Goal: Task Accomplishment & Management: Manage account settings

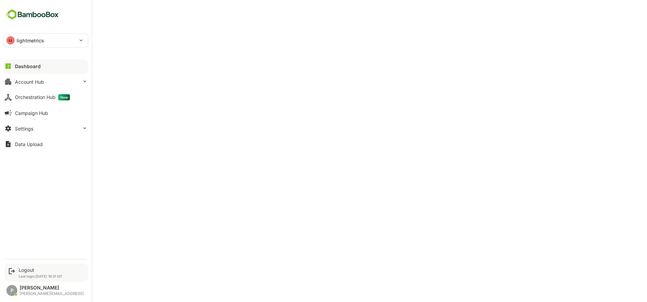
click at [38, 266] on div "Logout Last login: [DATE] 16:31 IST" at bounding box center [46, 273] width 84 height 18
click at [25, 277] on p "Last login: [DATE] 16:31 IST" at bounding box center [41, 276] width 44 height 4
click at [23, 269] on div "Logout" at bounding box center [41, 270] width 44 height 6
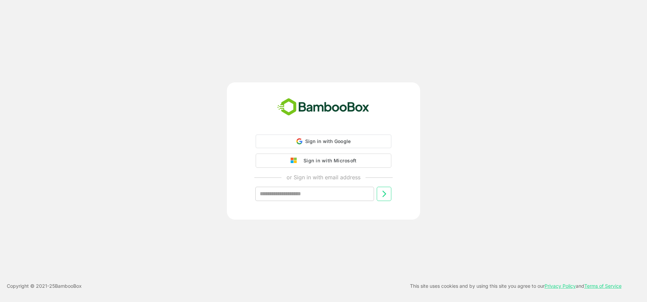
click at [341, 150] on div "Sign in with Google Sign in with Google. Opens in new tab Sign in with Microsof…" at bounding box center [323, 173] width 169 height 77
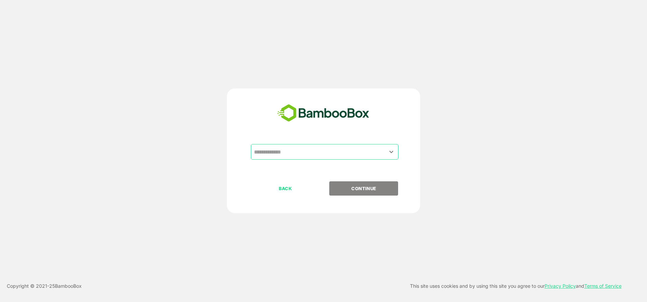
click at [306, 157] on input "text" at bounding box center [324, 152] width 145 height 13
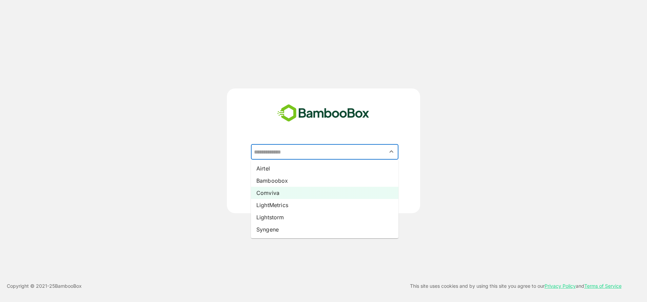
click at [270, 190] on li "Comviva" at bounding box center [325, 193] width 148 height 12
type input "*******"
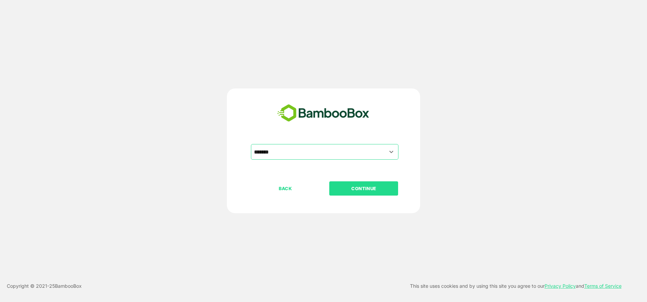
click at [380, 184] on button "CONTINUE" at bounding box center [363, 188] width 69 height 14
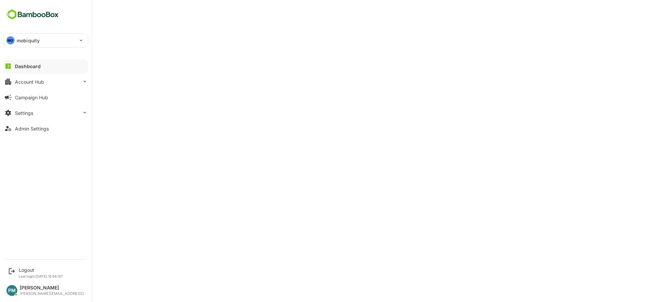
click at [36, 89] on div "Dashboard Account Hub Campaign Hub Settings Admin Settings" at bounding box center [46, 97] width 92 height 78
click at [37, 84] on div "Account Hub" at bounding box center [29, 82] width 29 height 6
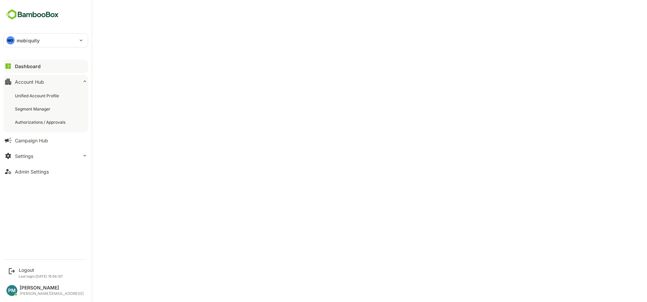
click at [36, 85] on button "Account Hub" at bounding box center [45, 82] width 85 height 14
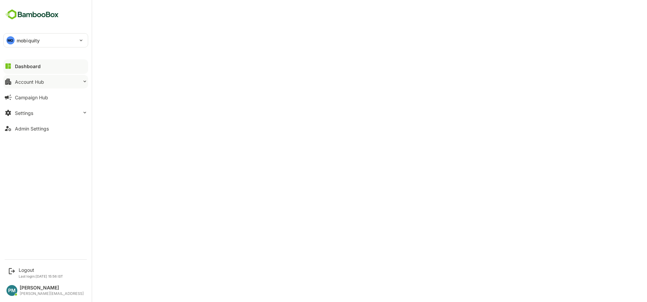
click at [79, 81] on button "Account Hub" at bounding box center [45, 82] width 85 height 14
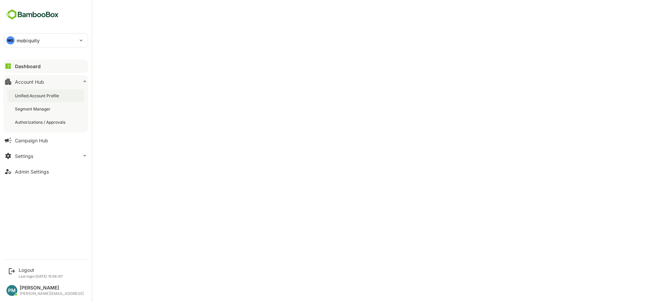
click at [49, 93] on div "Unified Account Profile" at bounding box center [45, 96] width 77 height 13
click at [25, 64] on div "Dashboard" at bounding box center [27, 66] width 24 height 6
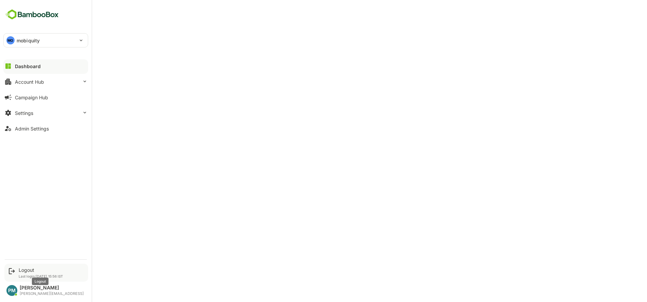
click at [37, 271] on div "Logout" at bounding box center [41, 270] width 44 height 6
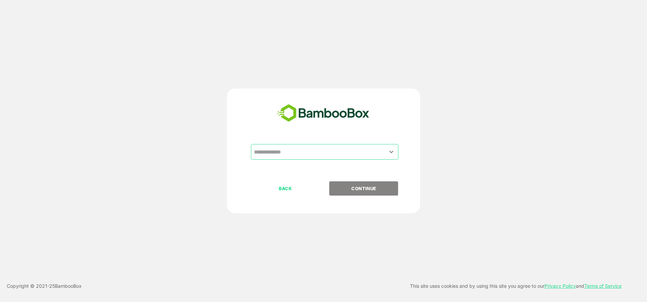
click at [316, 152] on input "text" at bounding box center [324, 152] width 145 height 13
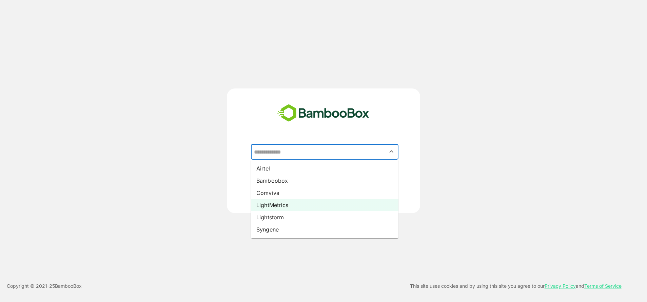
drag, startPoint x: 275, startPoint y: 213, endPoint x: 272, endPoint y: 209, distance: 5.4
click at [272, 209] on ul "Airtel Bamboobox Comviva LightMetrics Lightstorm Syngene" at bounding box center [325, 199] width 148 height 79
click at [285, 206] on li "LightMetrics" at bounding box center [325, 205] width 148 height 12
type input "**********"
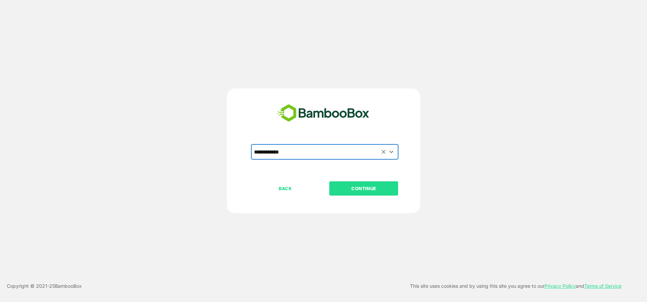
click at [371, 186] on p "CONTINUE" at bounding box center [364, 188] width 68 height 7
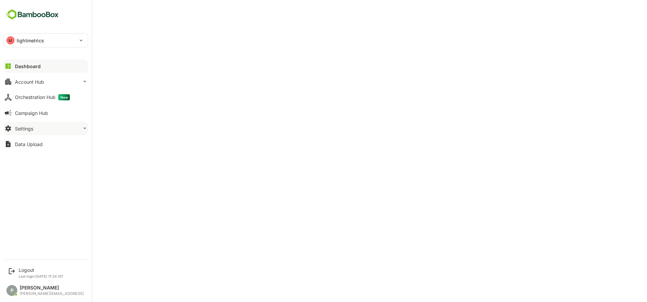
click at [19, 133] on button "Settings" at bounding box center [45, 129] width 85 height 14
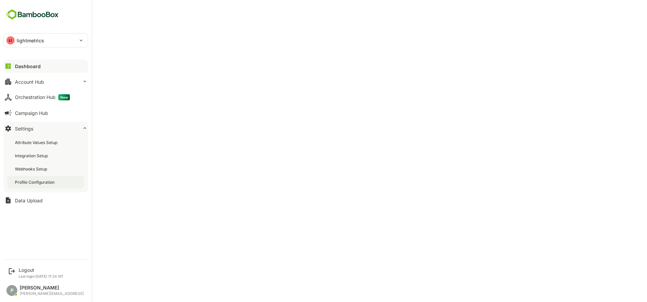
click at [43, 181] on div "Profile Configuration" at bounding box center [35, 182] width 41 height 6
click at [37, 82] on div "Account Hub" at bounding box center [29, 82] width 29 height 6
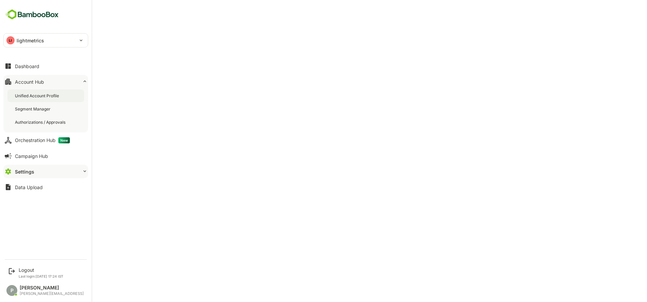
click at [39, 99] on div "Unified Account Profile" at bounding box center [45, 96] width 77 height 13
